Goal: Task Accomplishment & Management: Complete application form

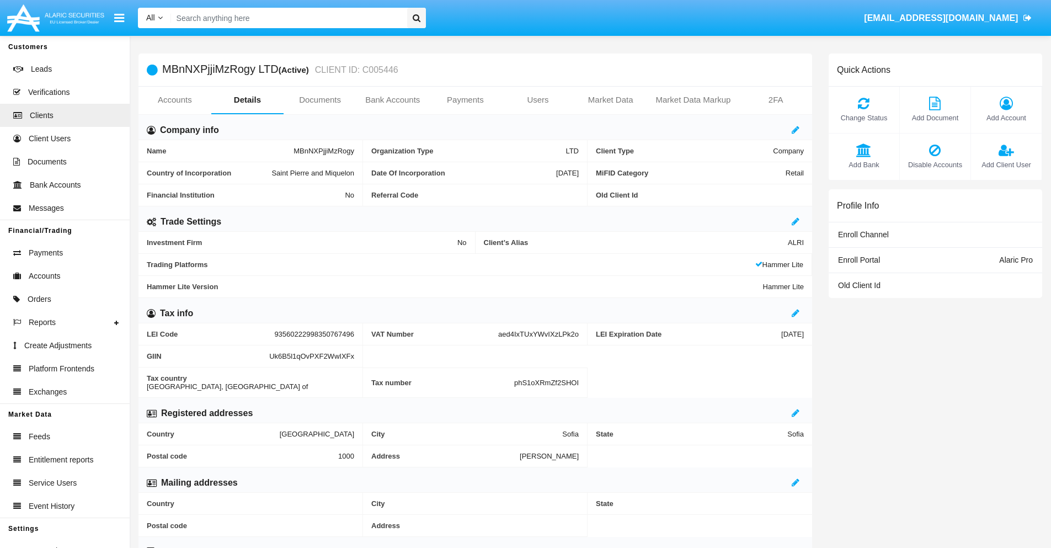
click at [392, 100] on link "Bank Accounts" at bounding box center [392, 100] width 73 height 26
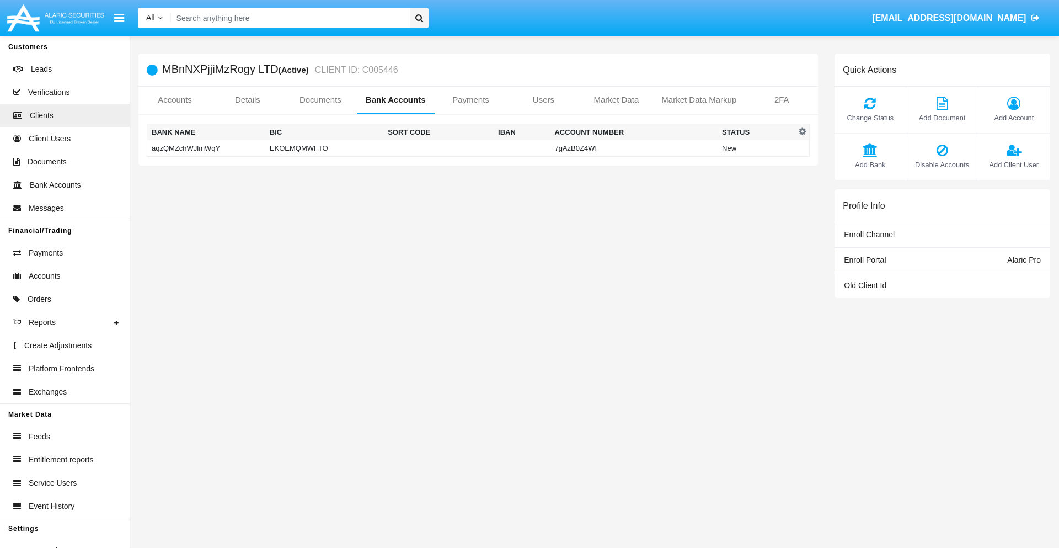
click at [206, 148] on td "aqzQMZchWJlmWqY" at bounding box center [206, 148] width 118 height 17
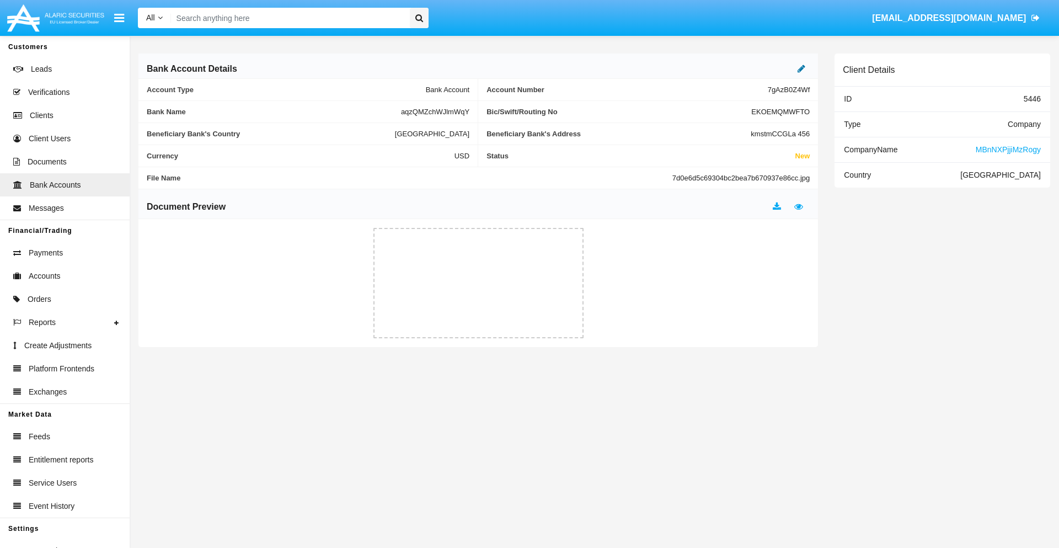
click at [802, 68] on icon at bounding box center [802, 68] width 8 height 9
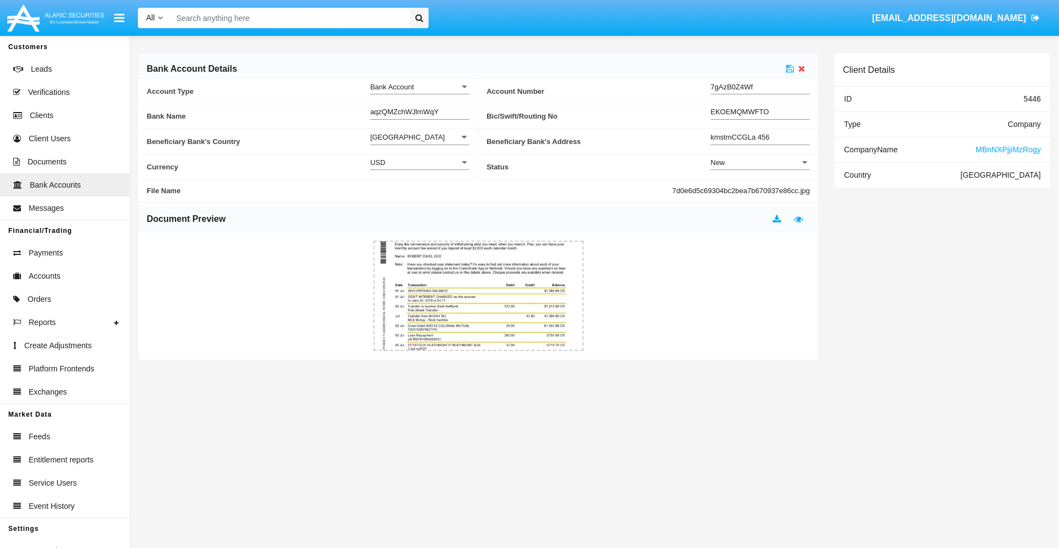
click at [760, 162] on div "New" at bounding box center [755, 162] width 89 height 9
click at [760, 190] on span "Active" at bounding box center [760, 190] width 99 height 22
click at [790, 68] on icon at bounding box center [790, 68] width 8 height 9
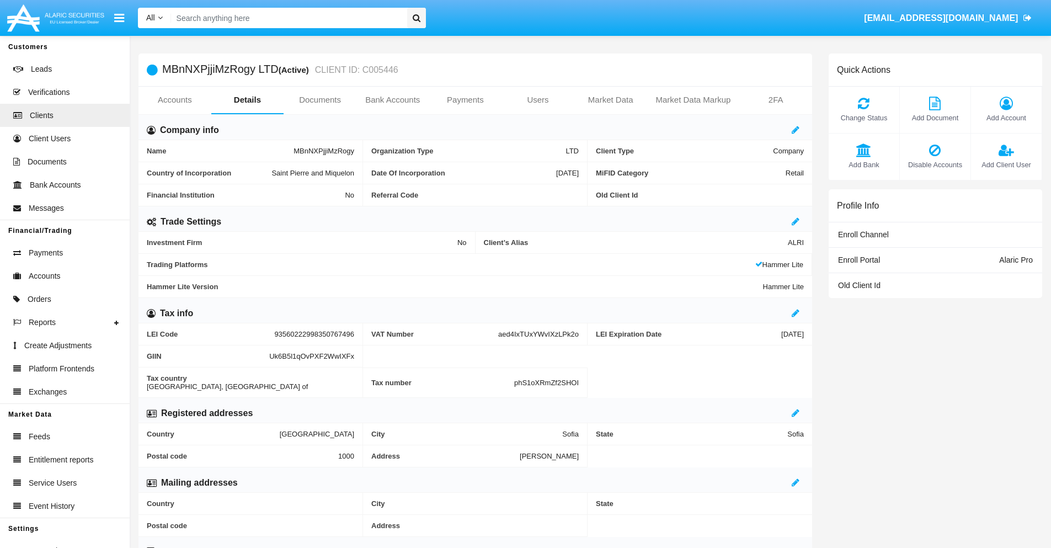
click at [392, 100] on link "Bank Accounts" at bounding box center [392, 100] width 73 height 26
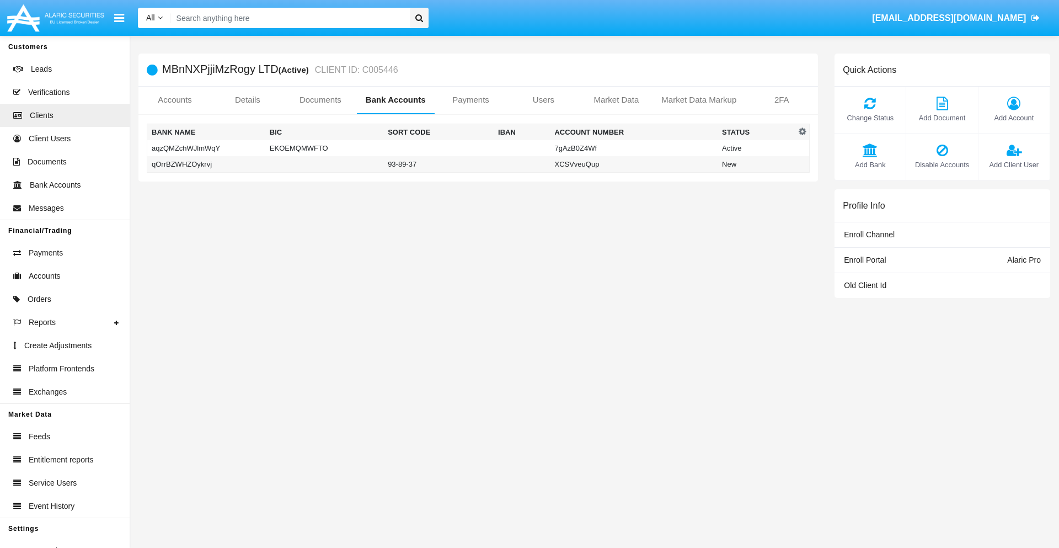
click at [206, 164] on td "qOrrBZWHZOykrvj" at bounding box center [206, 164] width 118 height 17
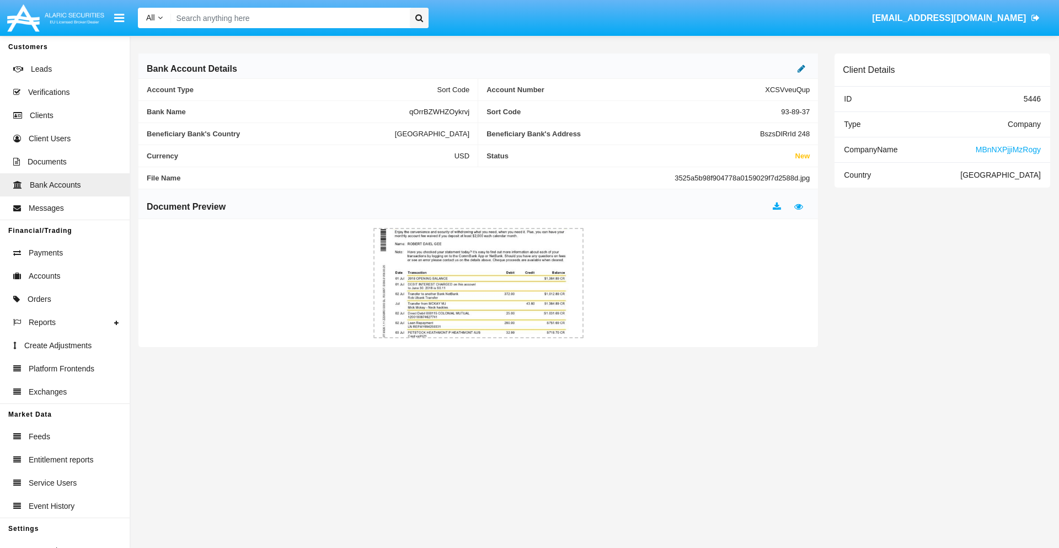
click at [802, 68] on icon at bounding box center [802, 68] width 8 height 9
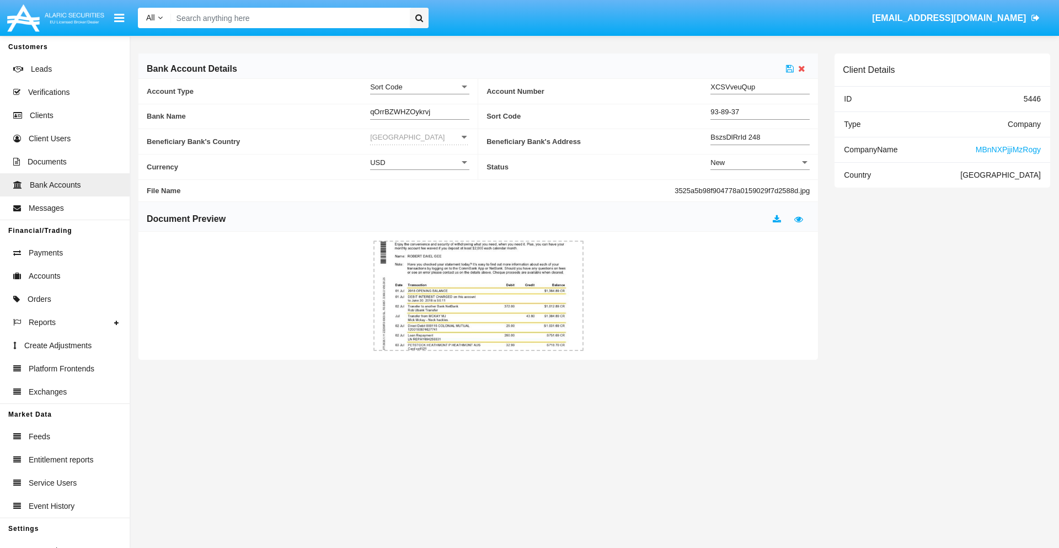
click at [760, 162] on div "New" at bounding box center [755, 162] width 89 height 9
click at [760, 190] on span "Active" at bounding box center [760, 190] width 99 height 22
click at [790, 68] on icon at bounding box center [790, 68] width 8 height 9
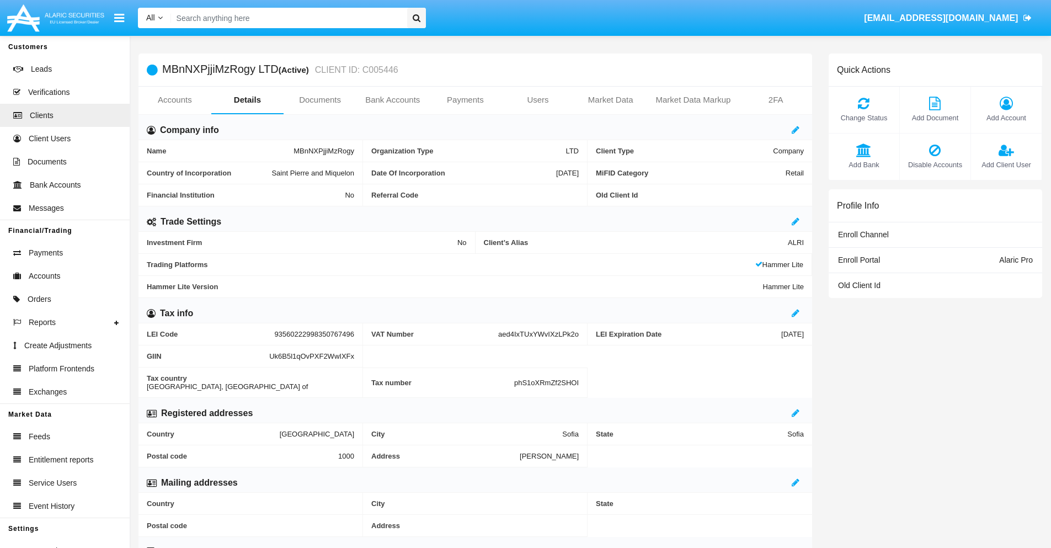
click at [864, 164] on span "Add Bank" at bounding box center [864, 164] width 60 height 10
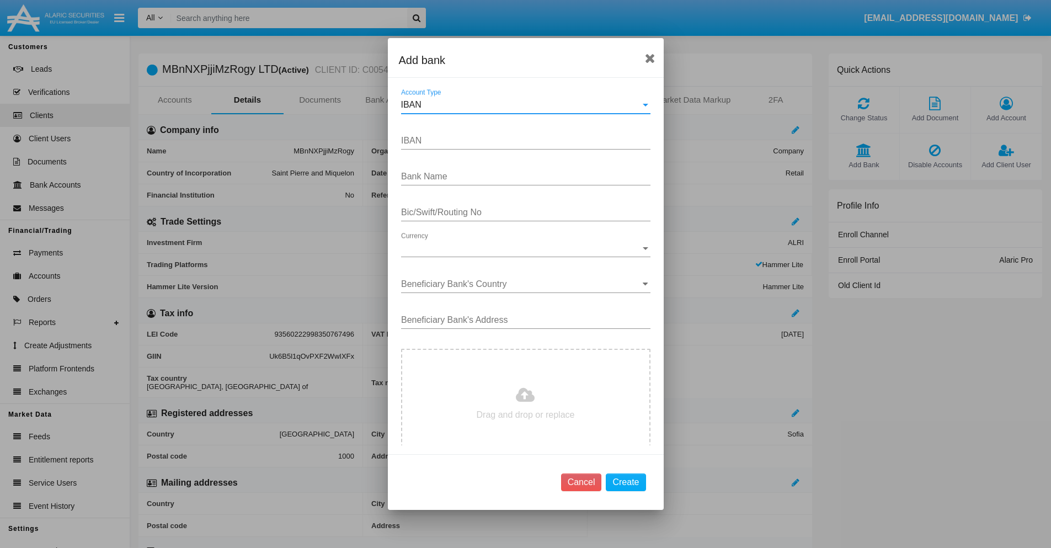
click at [521, 105] on div "IBAN" at bounding box center [520, 105] width 239 height 10
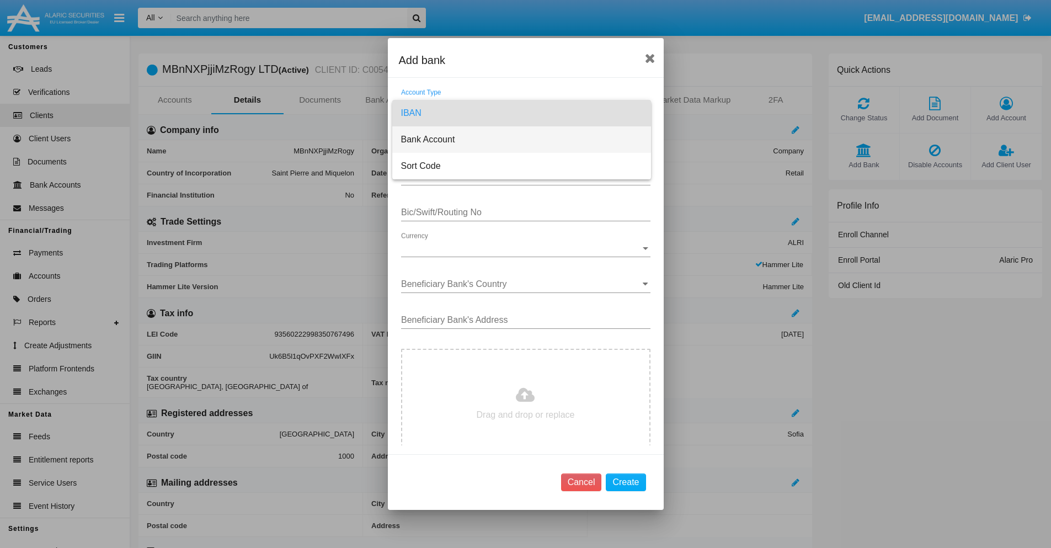
click at [521, 140] on span "Bank Account" at bounding box center [521, 139] width 241 height 26
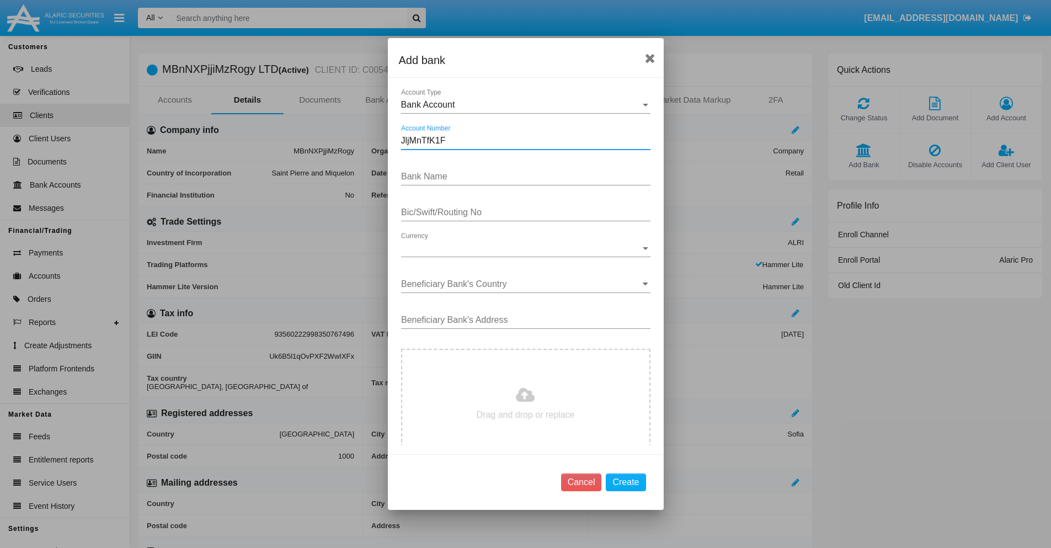
type input "JljMnTfK1F"
type input "GlIaWlfIOvJRlAw"
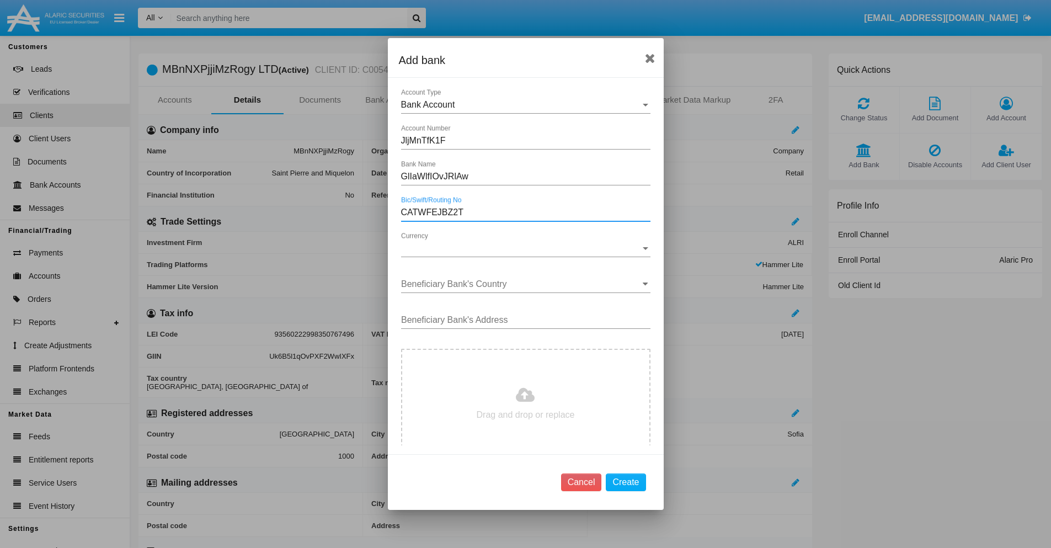
type input "CATWFEJBZ2T"
click at [521, 248] on span "Currency" at bounding box center [520, 248] width 239 height 10
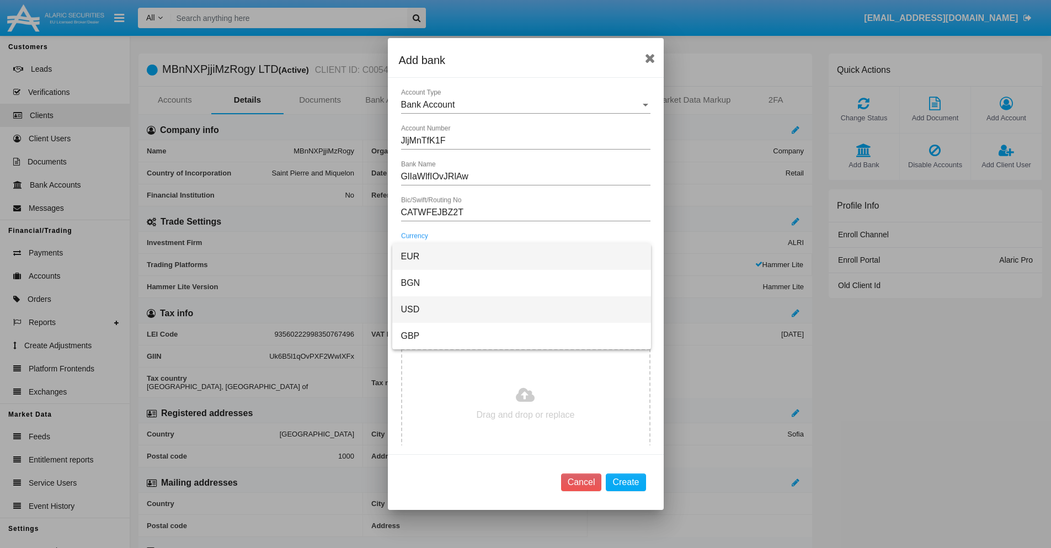
click at [521, 310] on span "USD" at bounding box center [521, 309] width 241 height 26
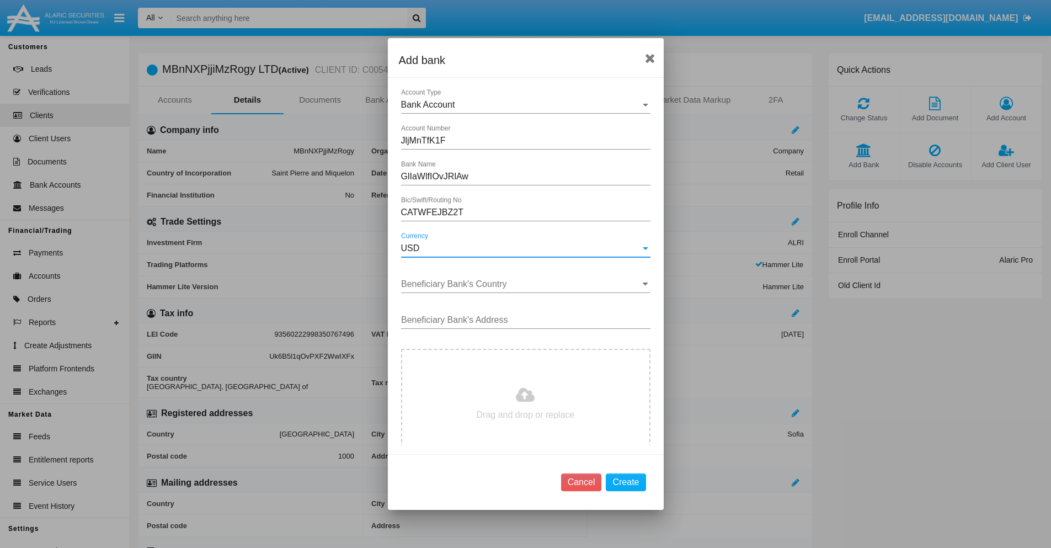
click at [521, 284] on input "Beneficiary Bank's Country" at bounding box center [525, 284] width 249 height 10
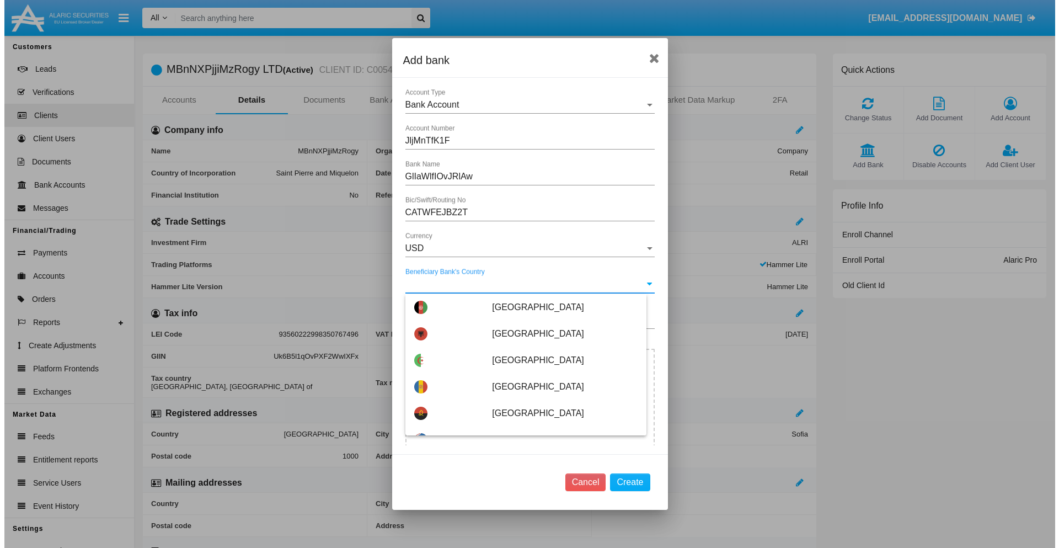
scroll to position [44, 0]
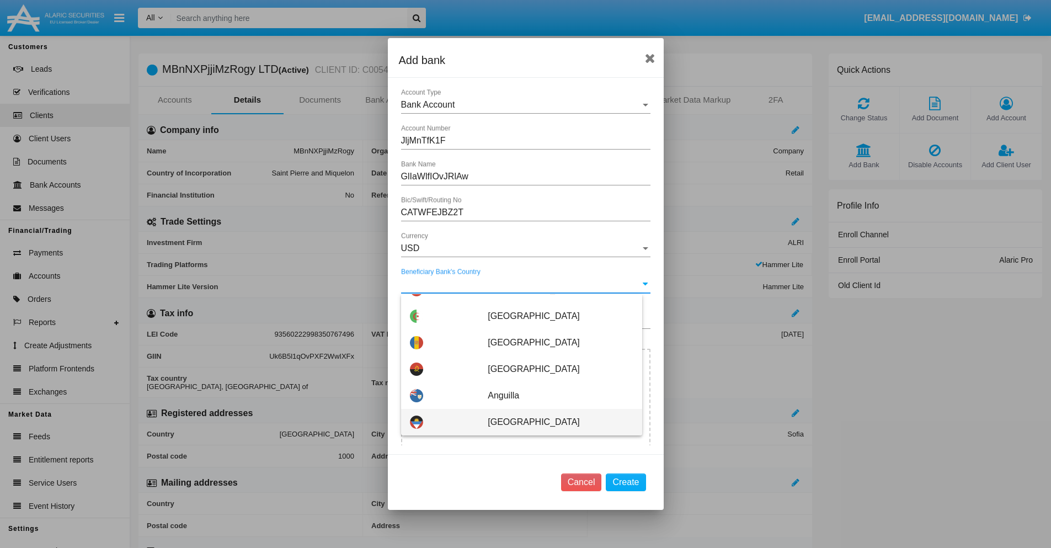
click at [555, 422] on span "Antigua and Barbuda" at bounding box center [560, 422] width 145 height 26
type input "Antigua and Barbuda"
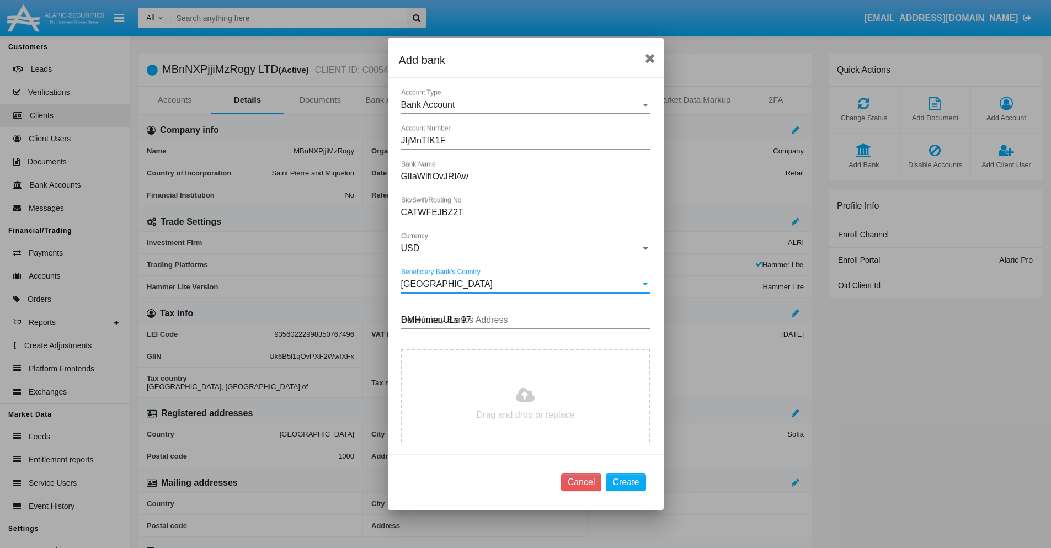
type input "DMHumeuULs 976"
type input "C:\fakepath\bank-statement.png"
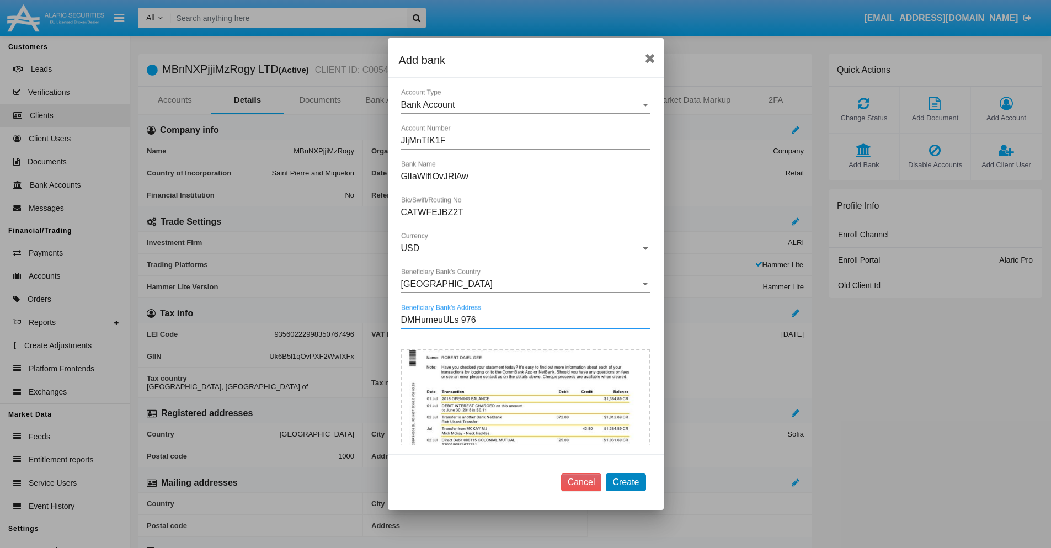
click at [626, 482] on button "Create" at bounding box center [626, 482] width 40 height 18
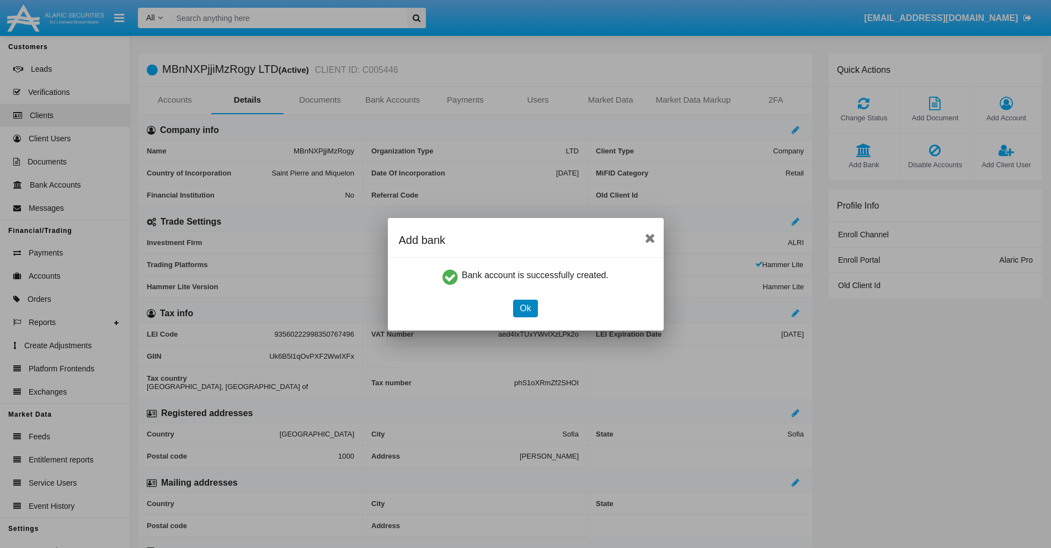
click at [525, 308] on button "Ok" at bounding box center [525, 309] width 24 height 18
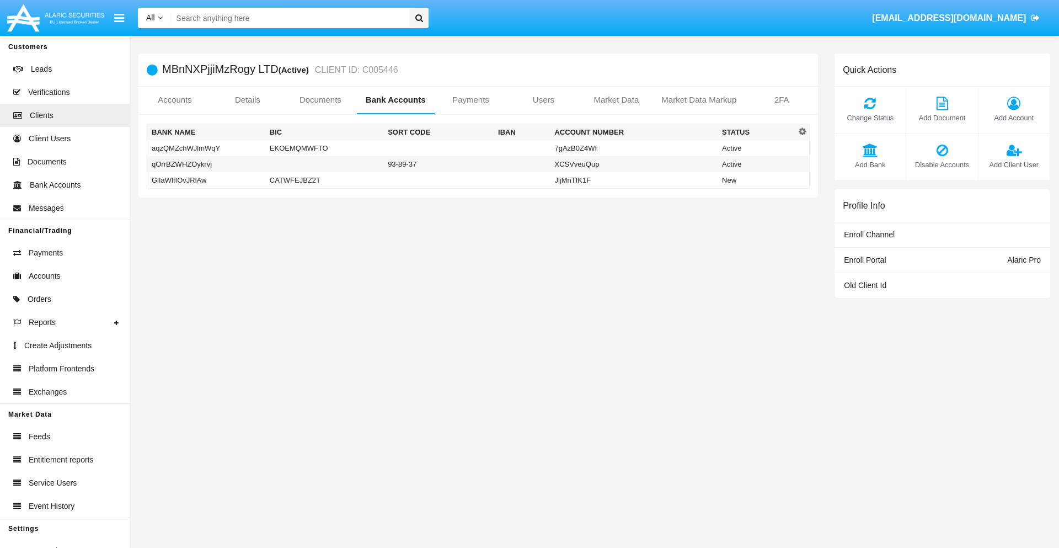
click at [206, 180] on td "GlIaWlfIOvJRlAw" at bounding box center [206, 180] width 118 height 17
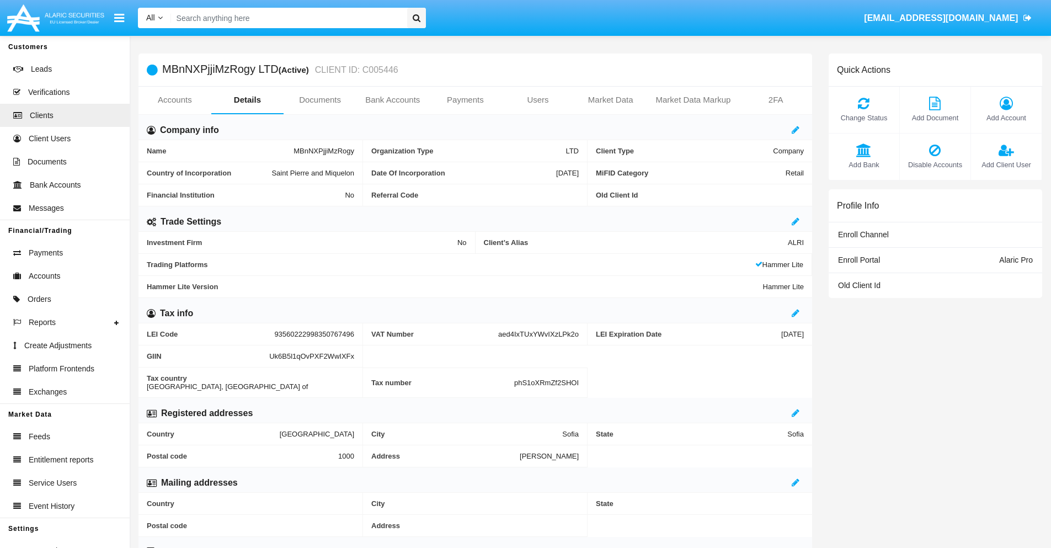
click at [864, 164] on span "Add Bank" at bounding box center [864, 164] width 60 height 10
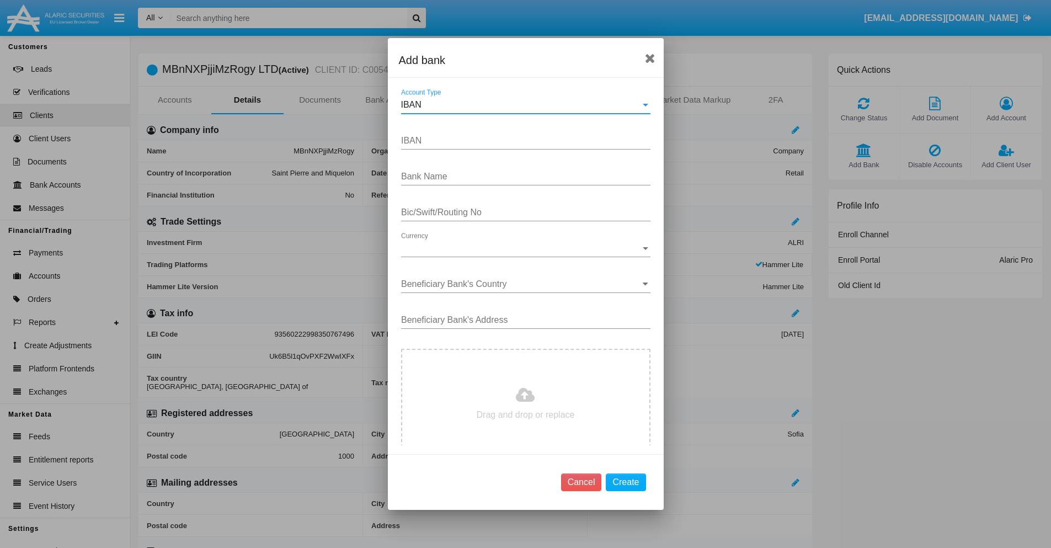
click at [521, 105] on div "IBAN" at bounding box center [520, 105] width 239 height 10
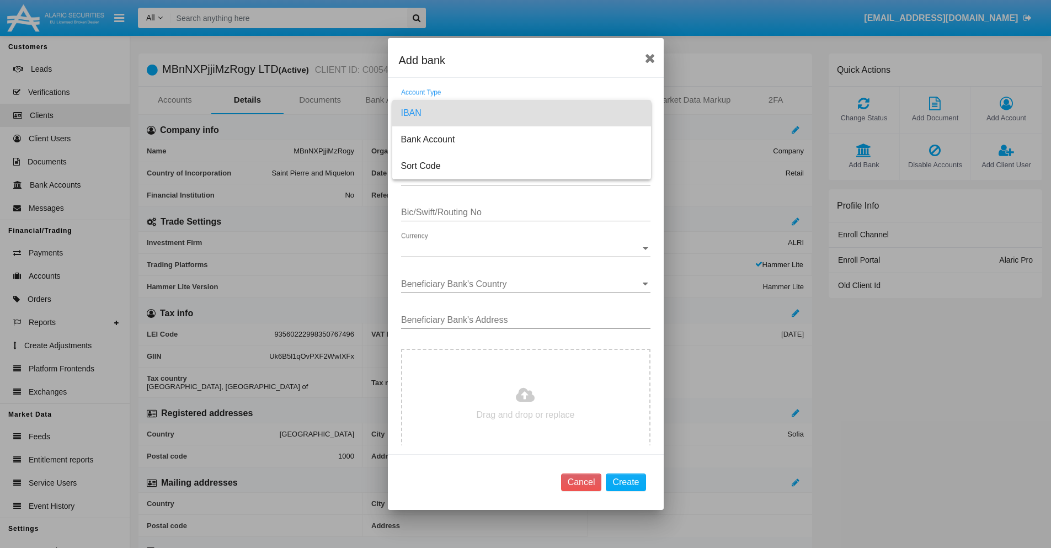
click at [521, 113] on span "IBAN" at bounding box center [521, 113] width 241 height 26
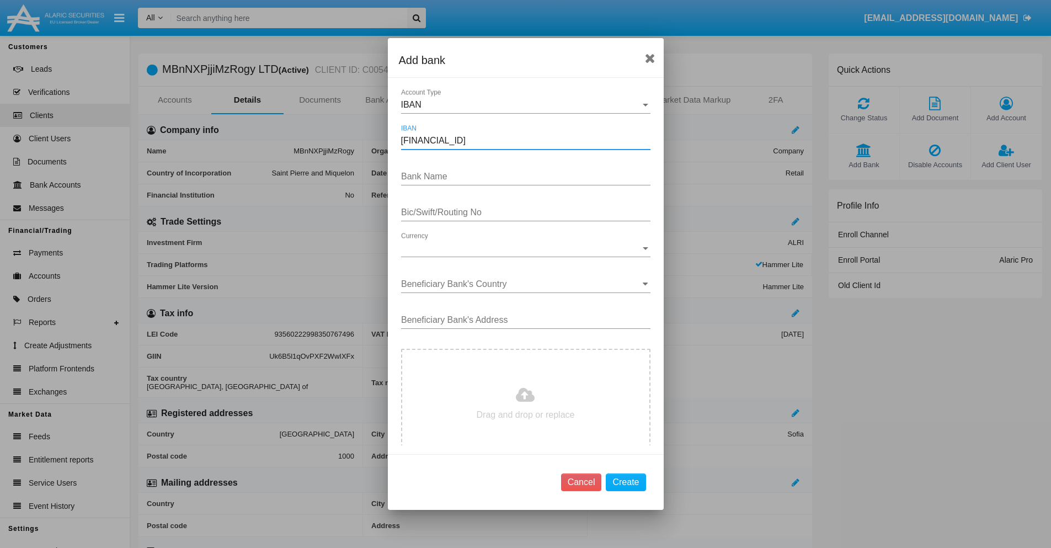
type input "[FINANCIAL_ID]"
type input "aiiMyAyDjMJHHrB"
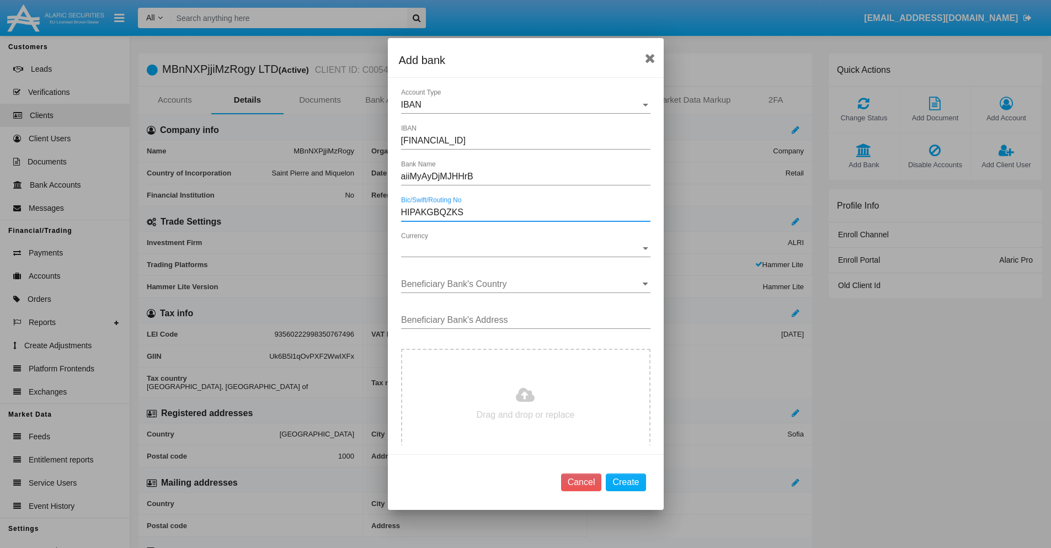
type input "HIPAKGBQZKS"
click at [521, 248] on span "Currency" at bounding box center [520, 248] width 239 height 10
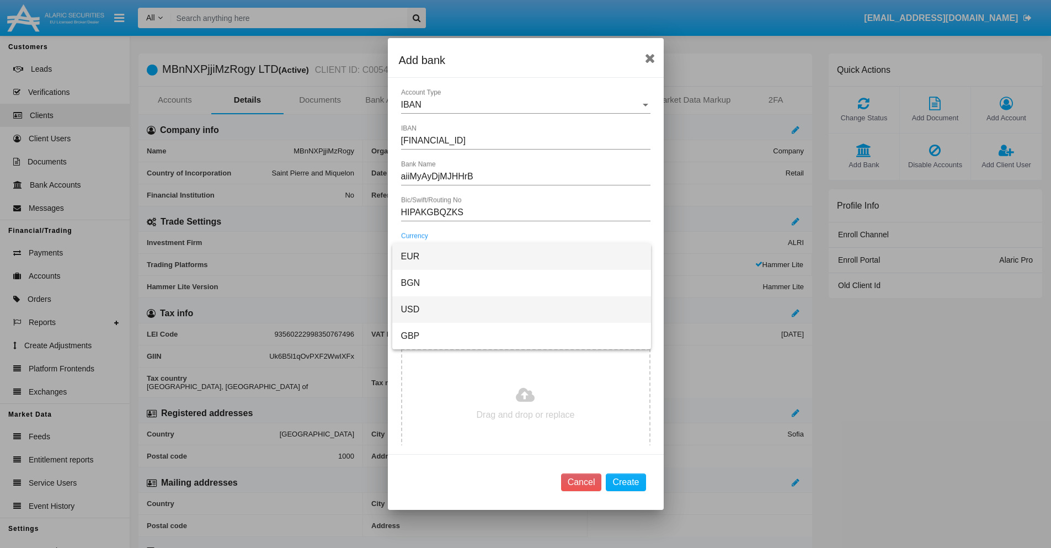
click at [521, 310] on span "USD" at bounding box center [521, 309] width 241 height 26
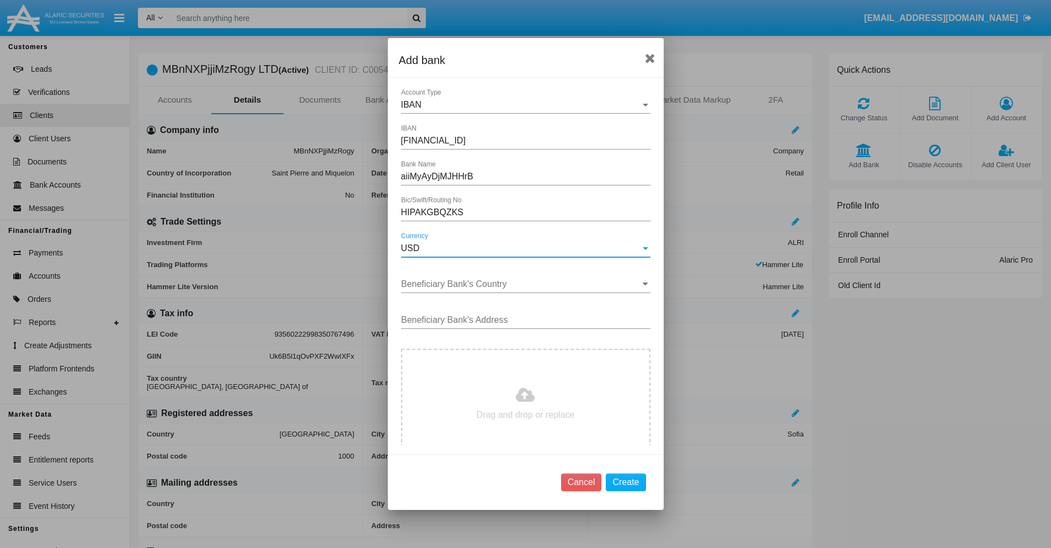
click at [521, 284] on input "Beneficiary Bank's Country" at bounding box center [525, 284] width 249 height 10
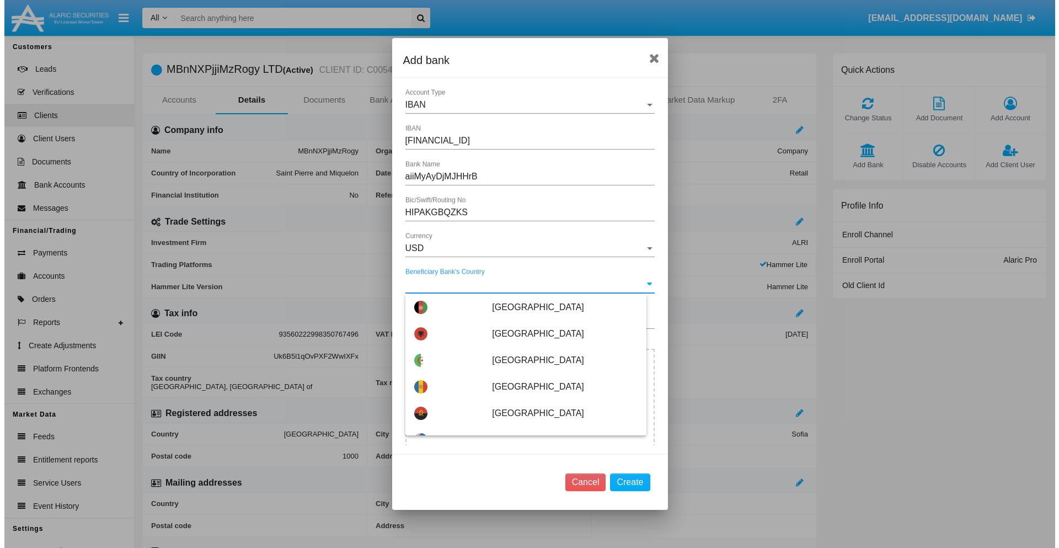
scroll to position [5738, 0]
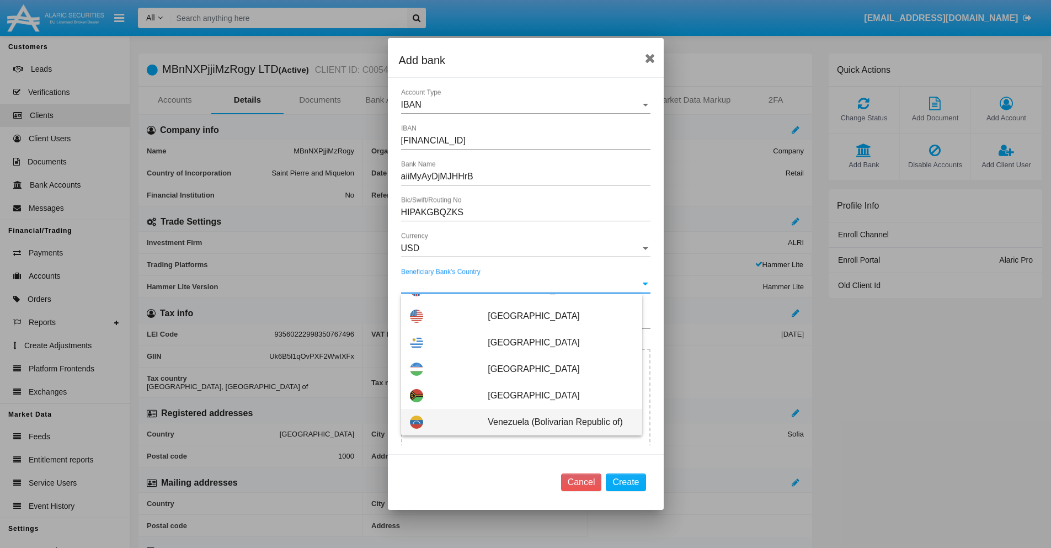
click at [555, 422] on span "Venezuela (Bolivarian Republic of)" at bounding box center [560, 422] width 145 height 26
type input "Venezuela (Bolivarian Republic of)"
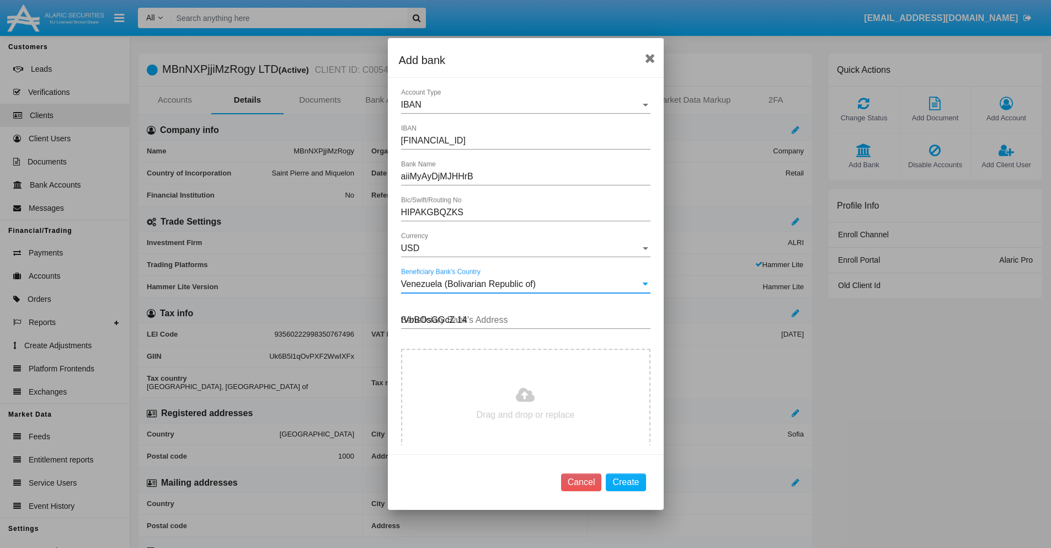
type input "tVbBOsGGcZ 149"
type input "C:\fakepath\bank-statement.png"
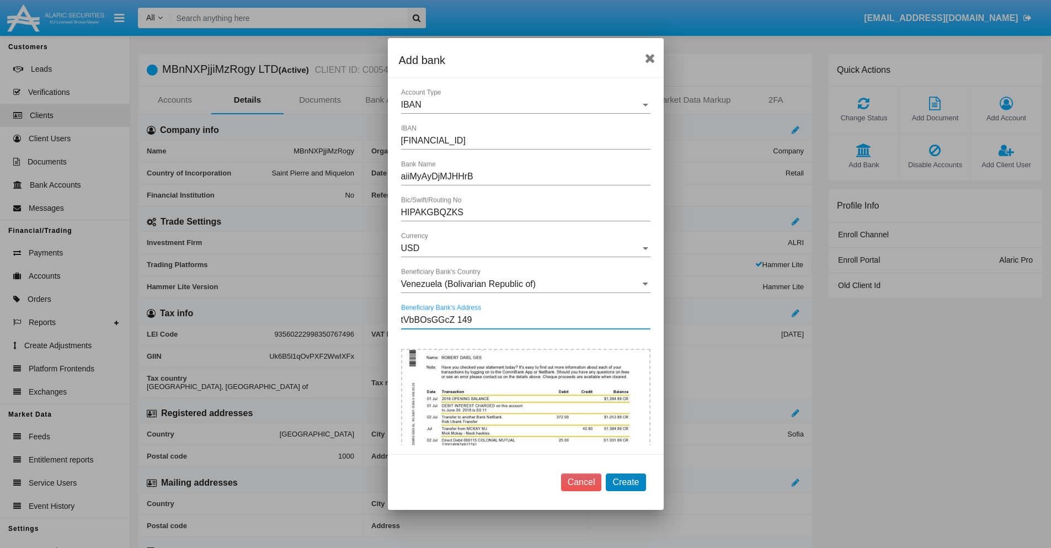
click at [626, 482] on button "Create" at bounding box center [626, 482] width 40 height 18
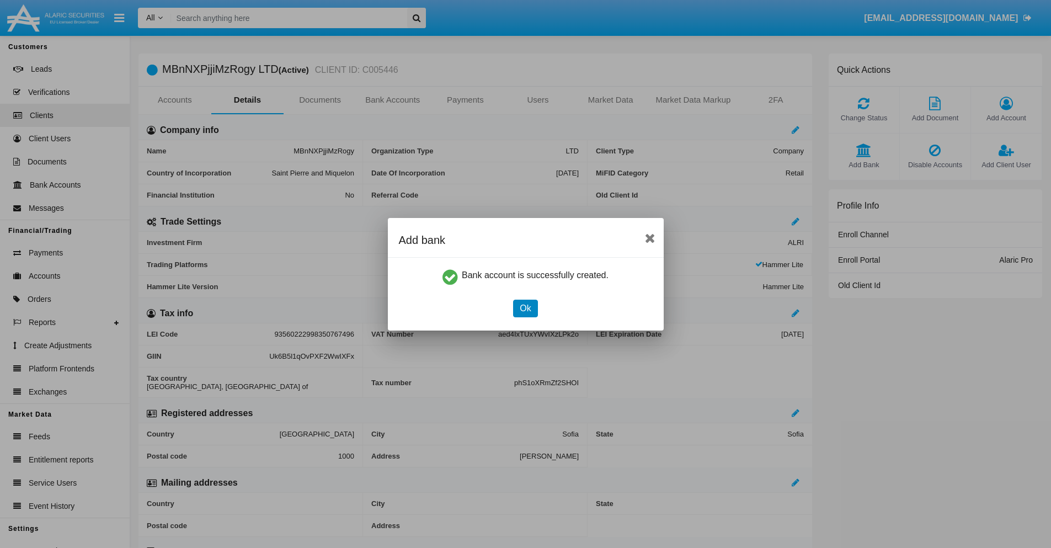
click at [525, 308] on button "Ok" at bounding box center [525, 309] width 24 height 18
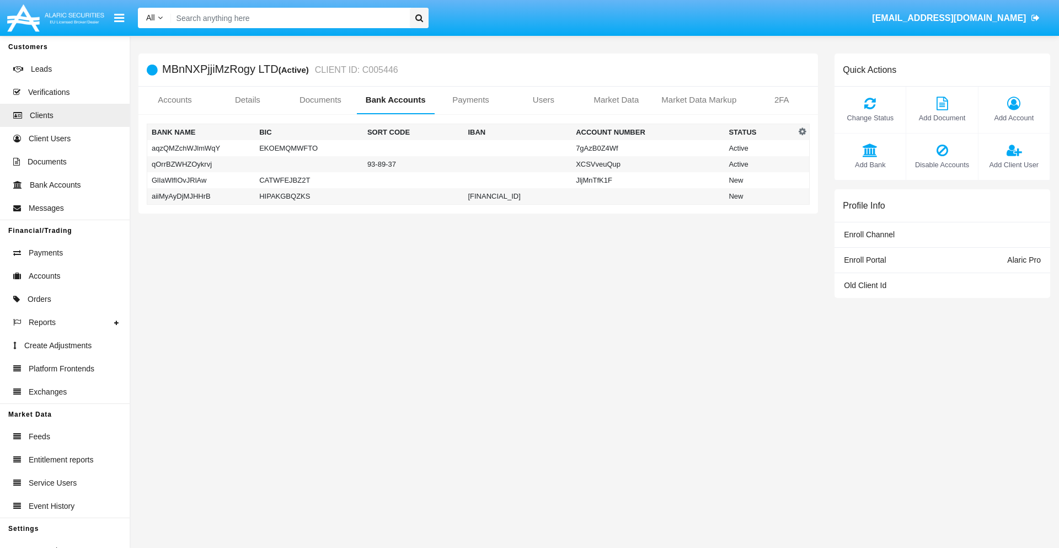
click at [201, 196] on td "aiiMyAyDjMJHHrB" at bounding box center [201, 196] width 108 height 17
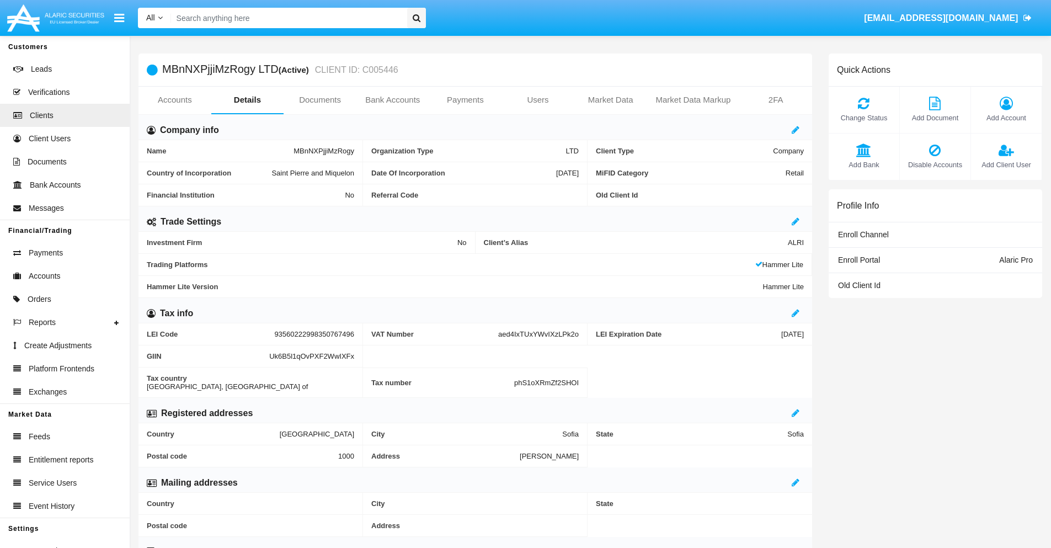
click at [864, 164] on span "Add Bank" at bounding box center [864, 164] width 60 height 10
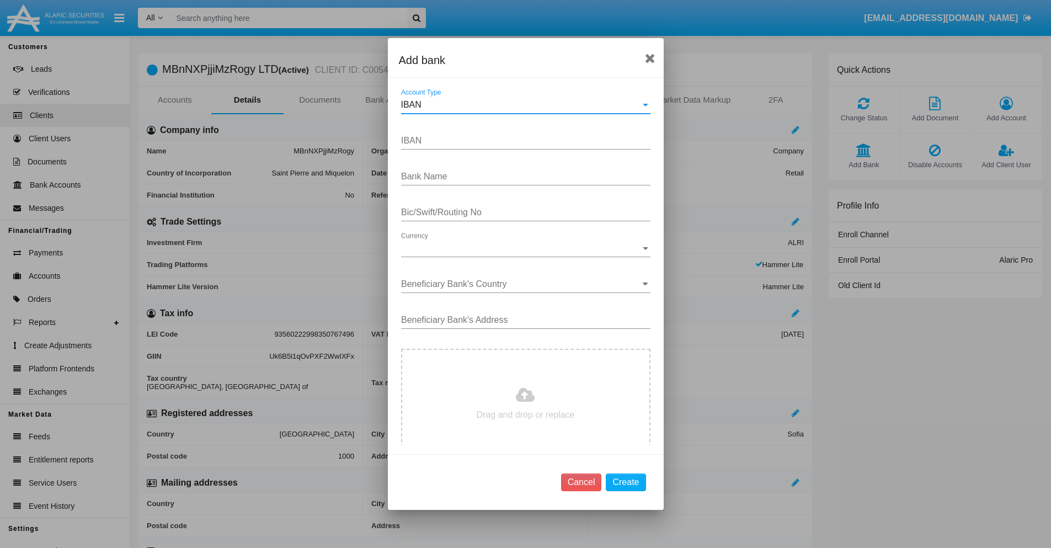
click at [521, 105] on div "IBAN" at bounding box center [520, 105] width 239 height 10
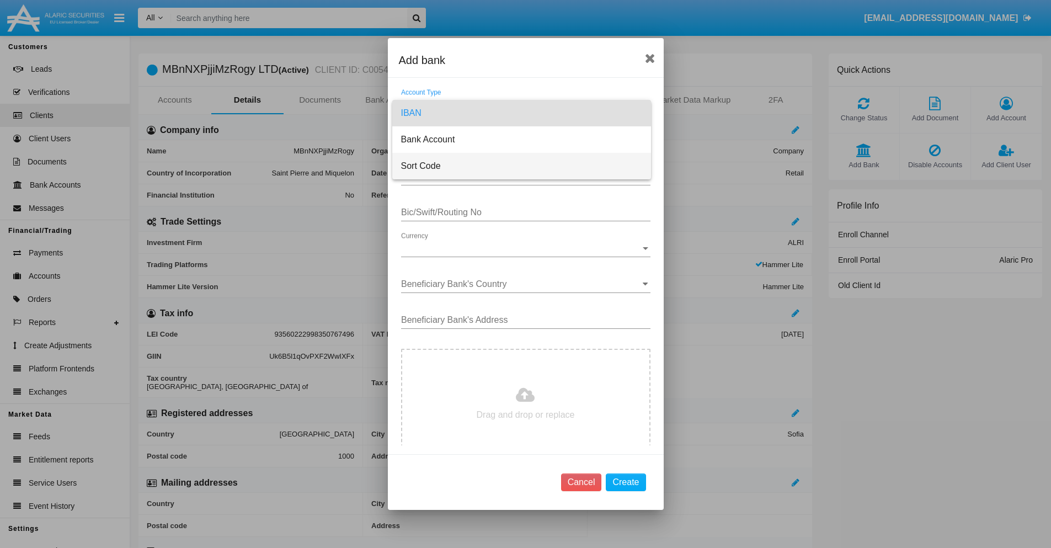
click at [521, 166] on span "Sort Code" at bounding box center [521, 166] width 241 height 26
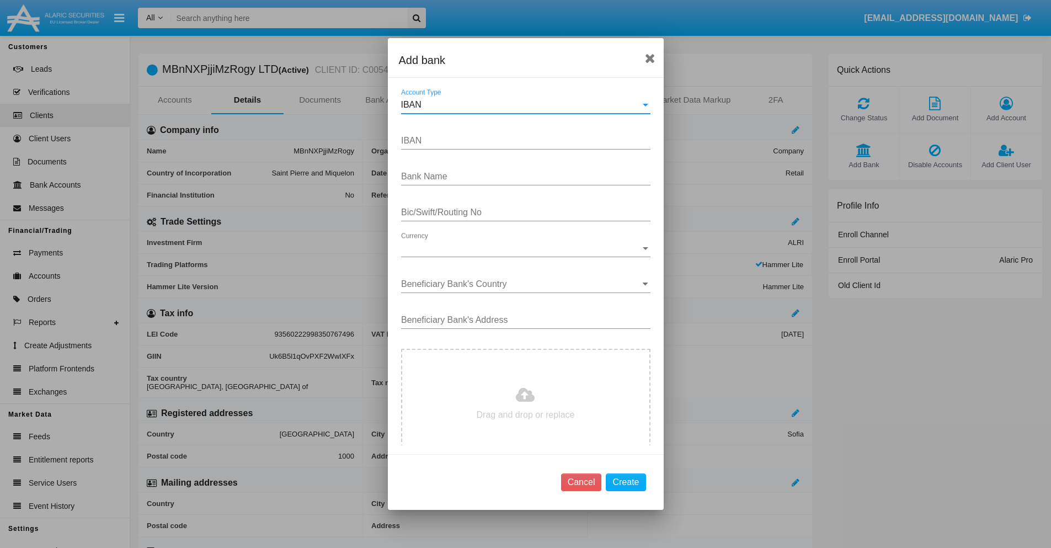
type input "[GEOGRAPHIC_DATA]"
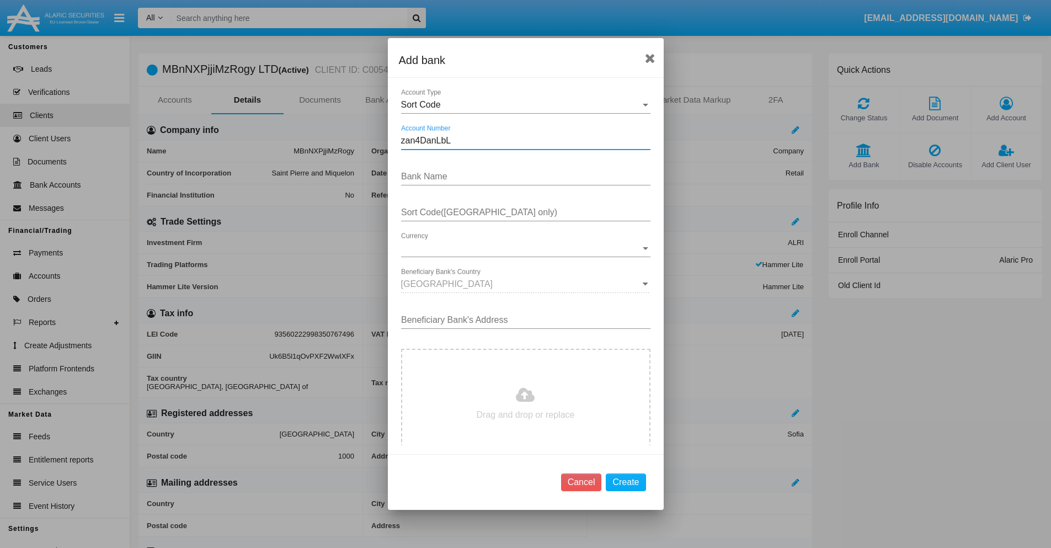
type input "zan4DanLbL"
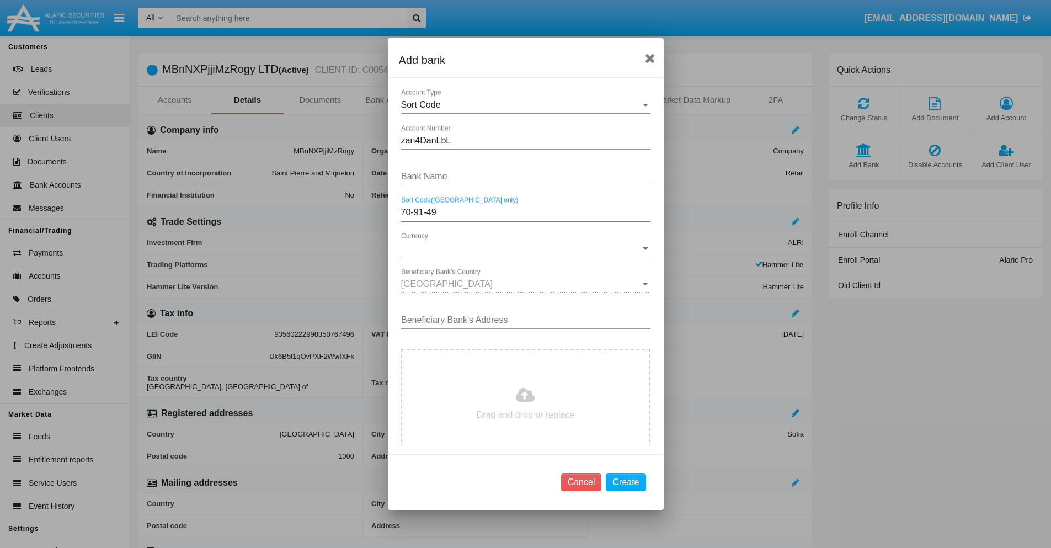
type input "70-91-49"
type input "bpYdPbxtPtbNZLW"
click at [521, 248] on span "Currency" at bounding box center [520, 248] width 239 height 10
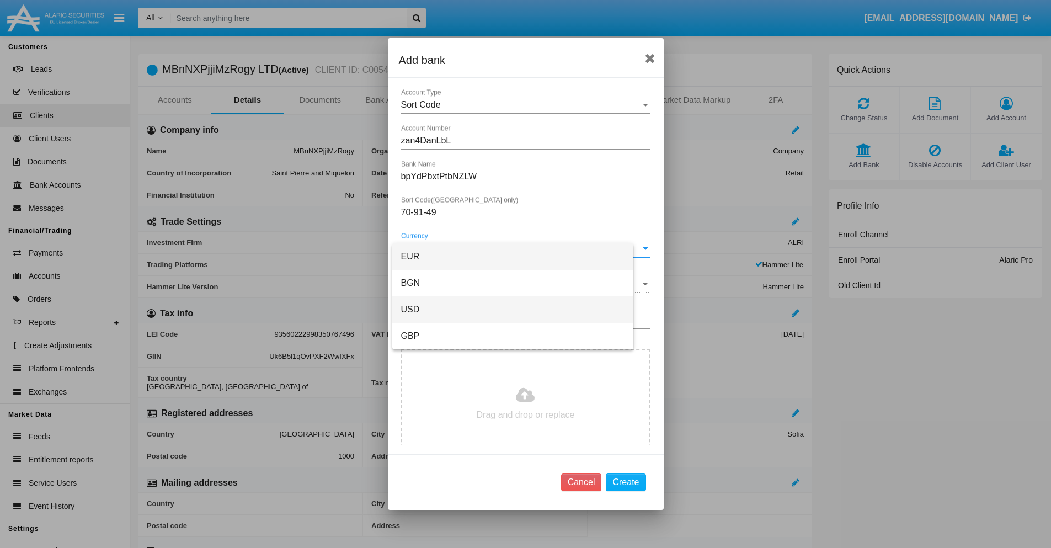
click at [521, 310] on span "USD" at bounding box center [512, 309] width 223 height 26
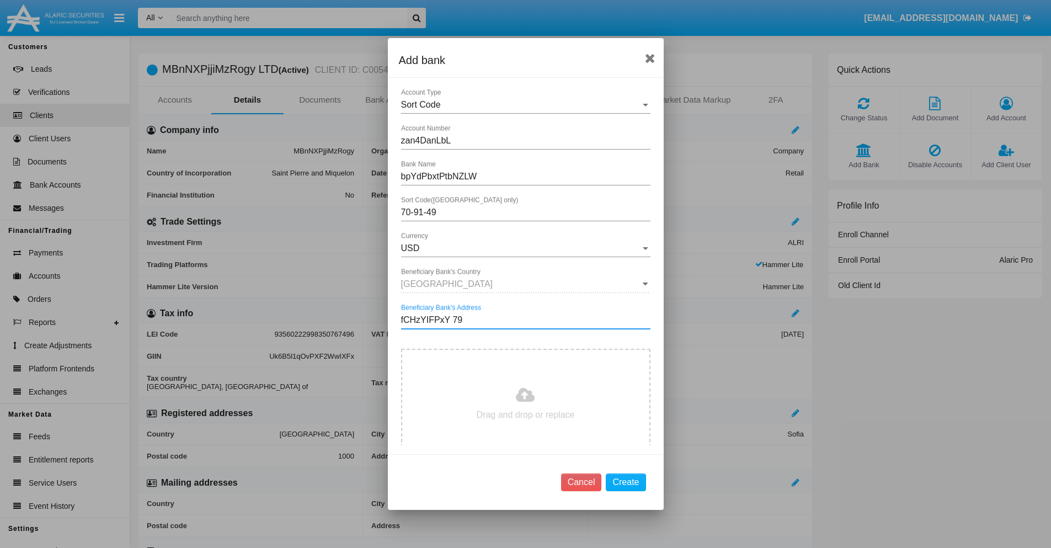
type input "fCHzYIFPxY 798"
type input "C:\fakepath\bank-statement.png"
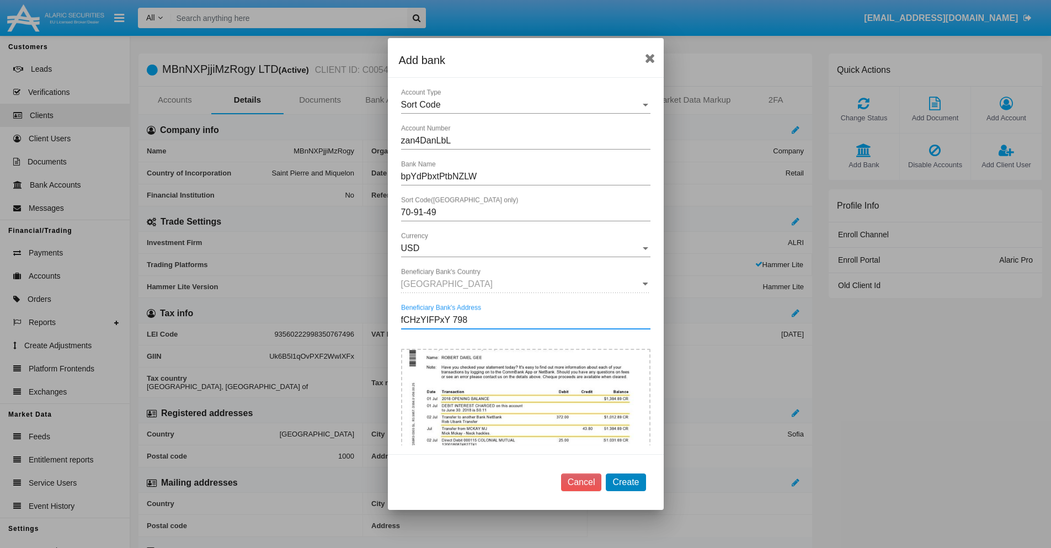
click at [626, 482] on button "Create" at bounding box center [626, 482] width 40 height 18
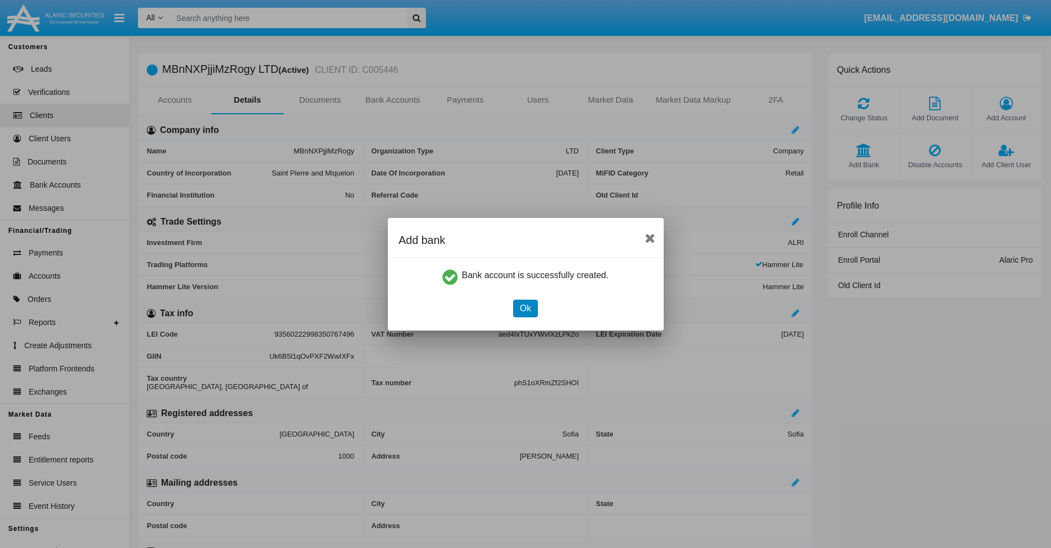
click at [525, 308] on button "Ok" at bounding box center [525, 309] width 24 height 18
